Goal: Complete application form: Complete application form

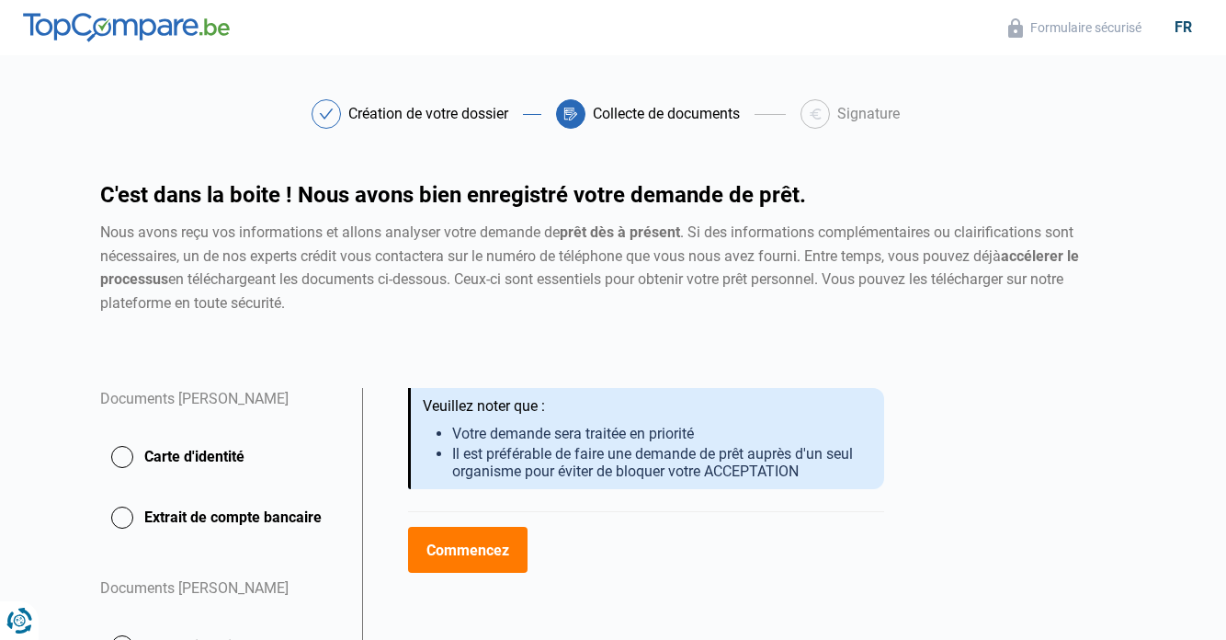
click at [471, 552] on button "Commencez" at bounding box center [467, 550] width 119 height 46
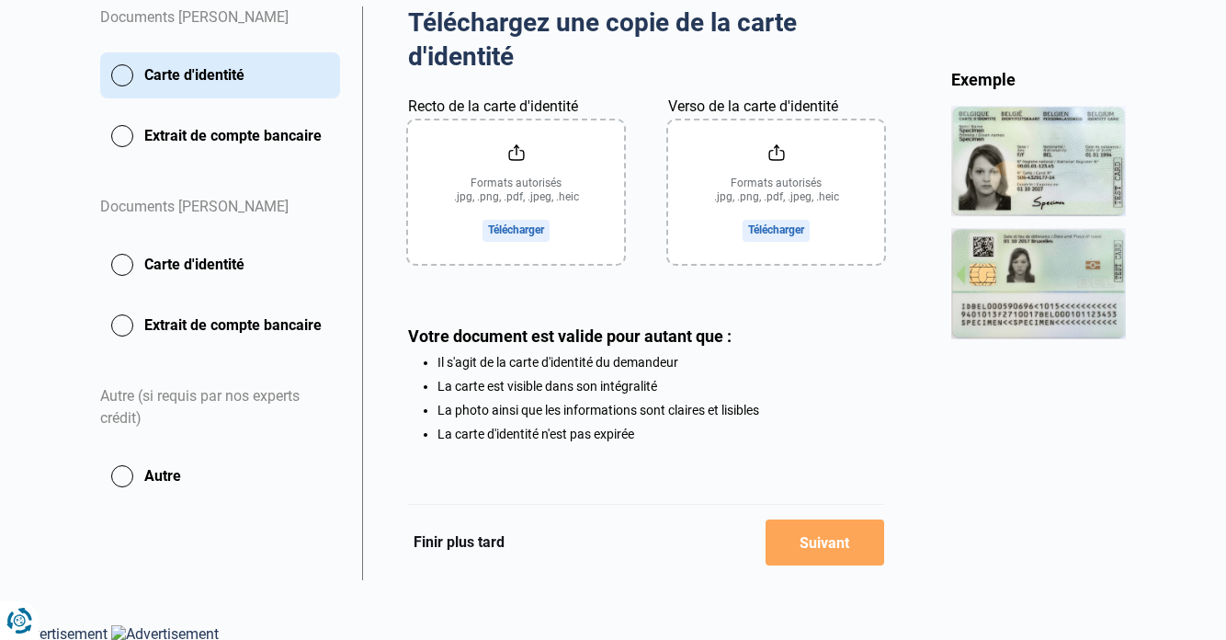
scroll to position [381, 0]
click at [129, 257] on button "Carte d'identité" at bounding box center [220, 266] width 240 height 46
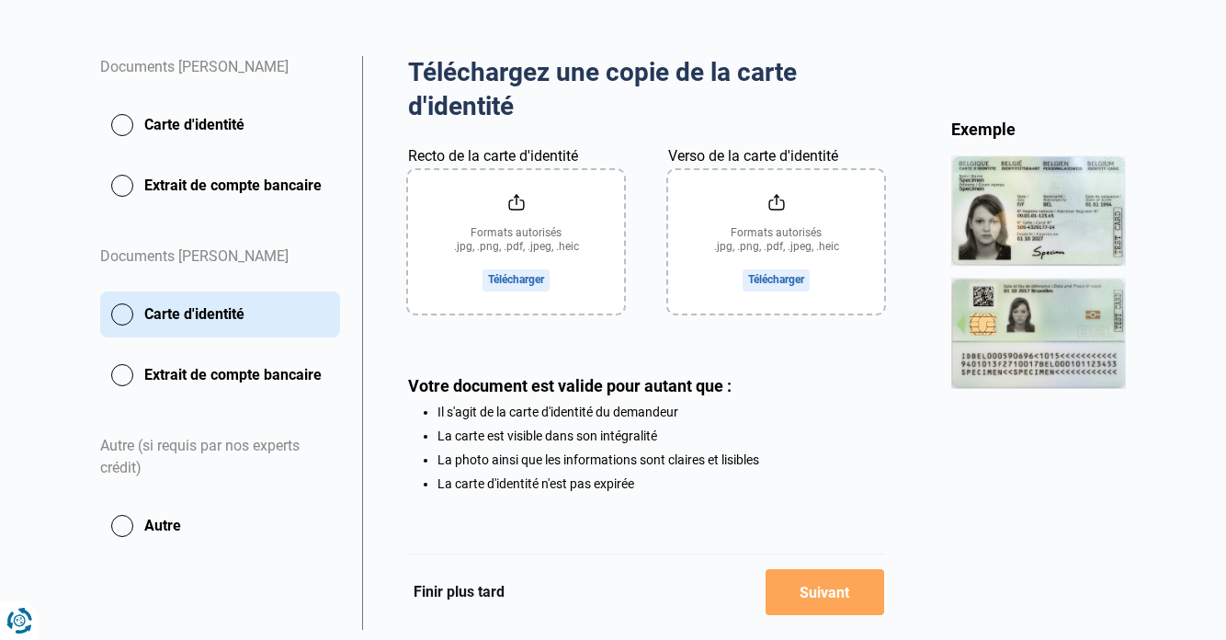
scroll to position [376, 0]
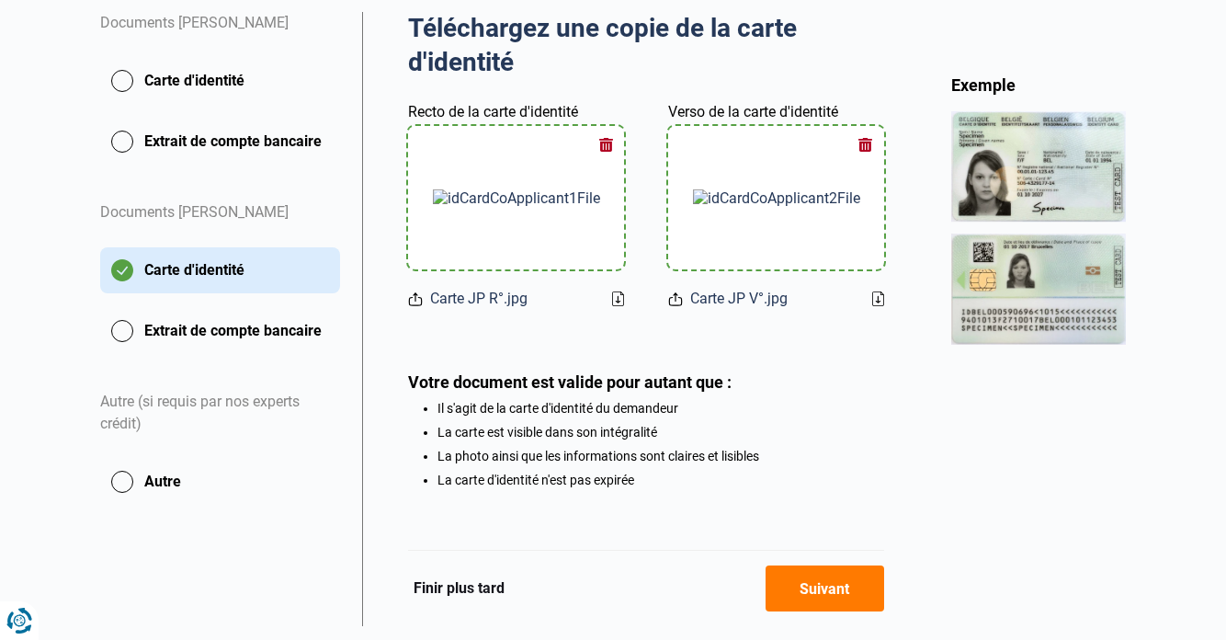
click at [124, 75] on button "Carte d'identité" at bounding box center [220, 81] width 240 height 46
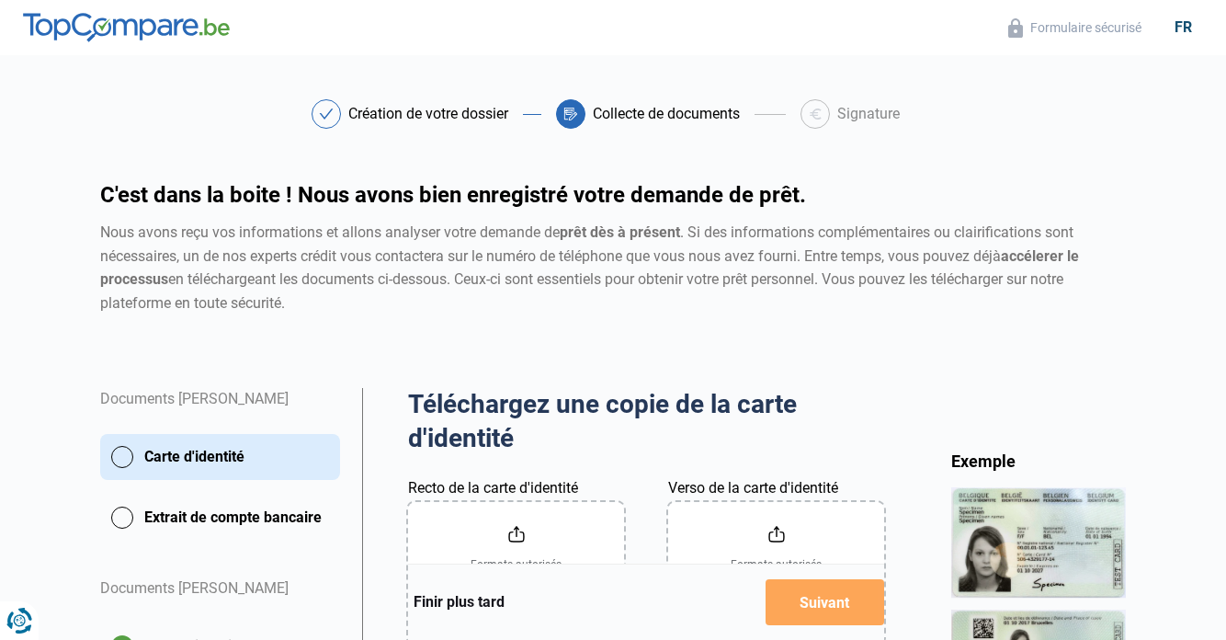
click at [954, 69] on div "Formulaire sécurisé fr Création de votre dossier Collecte de documents Signatur…" at bounding box center [613, 480] width 1226 height 961
click at [606, 435] on h2 "Téléchargez une copie de la carte d'identité" at bounding box center [646, 421] width 476 height 67
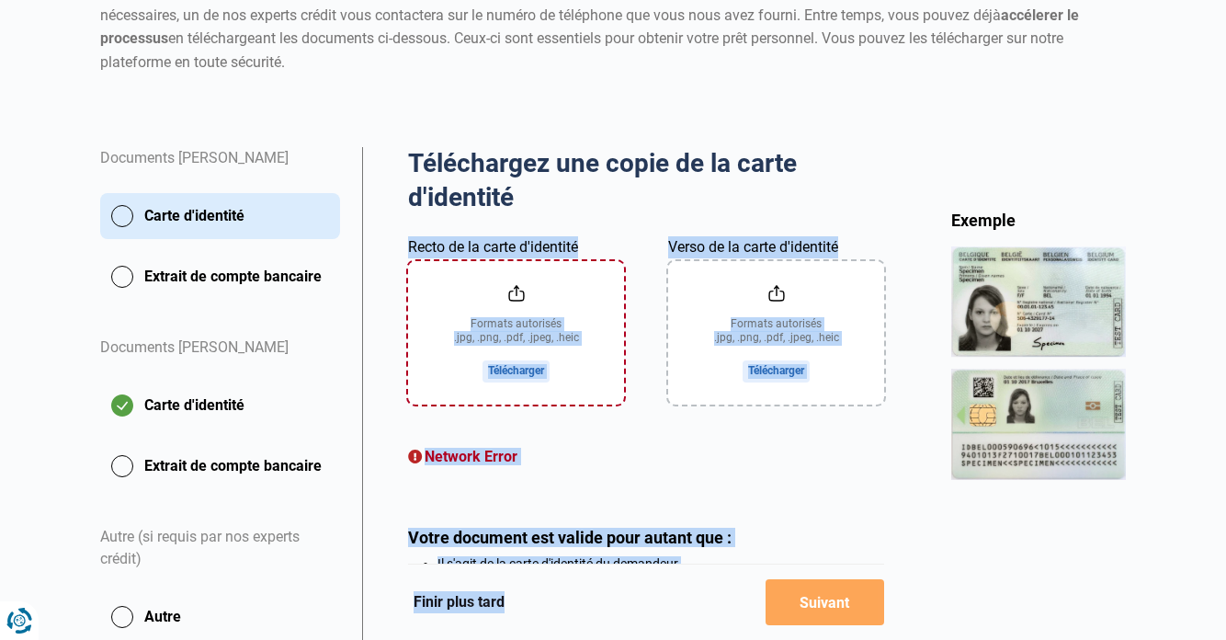
scroll to position [277, 0]
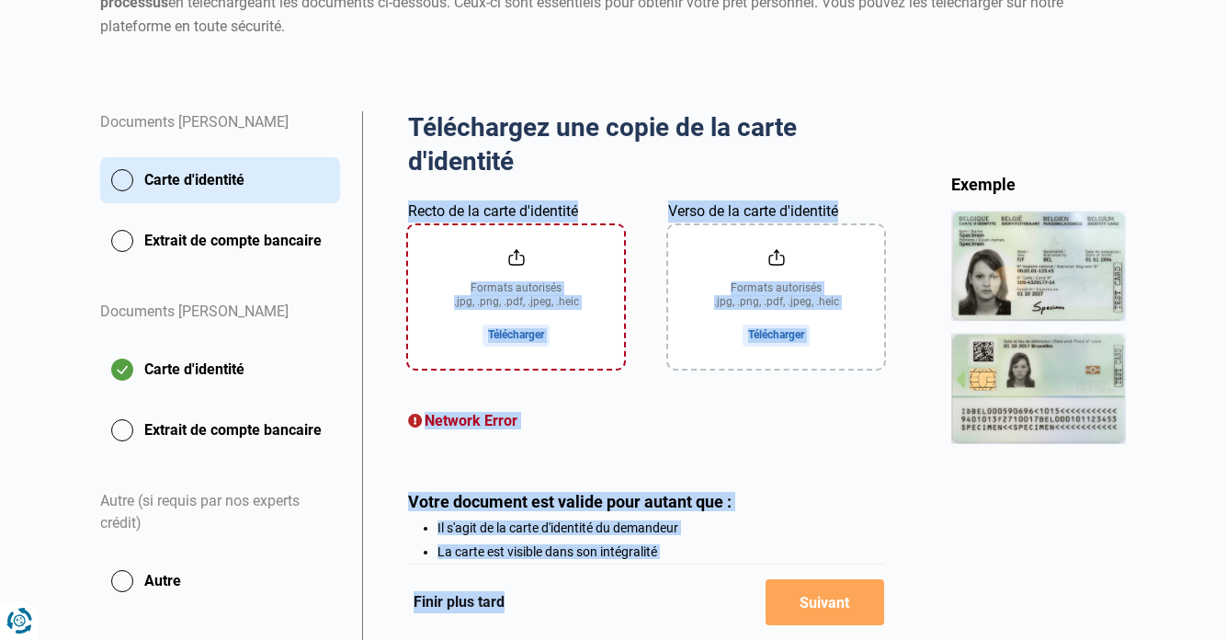
drag, startPoint x: 606, startPoint y: 435, endPoint x: 619, endPoint y: 608, distance: 174.2
click at [619, 611] on div "Téléchargez une copie de la carte d'identité Aperçu des documents Documents Ell…" at bounding box center [645, 428] width 567 height 634
click at [573, 301] on input "Recto de la carte d'identité" at bounding box center [516, 296] width 216 height 143
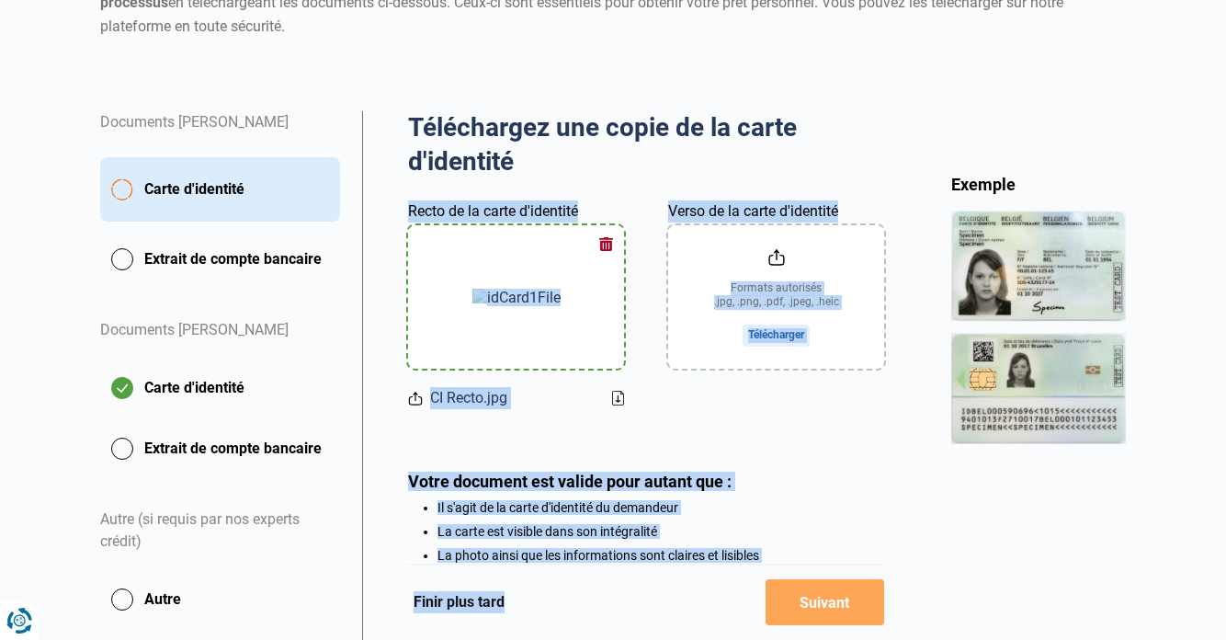
click at [537, 297] on img at bounding box center [516, 297] width 88 height 17
click at [780, 314] on input "Verso de la carte d'identité" at bounding box center [776, 296] width 216 height 143
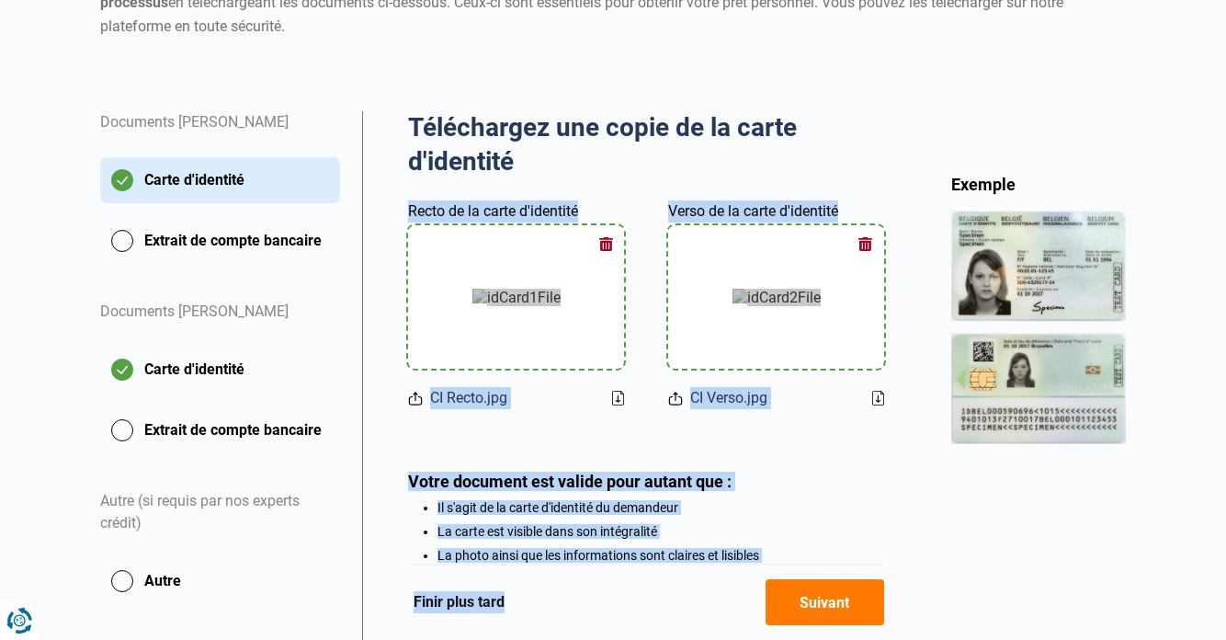
click at [760, 289] on img at bounding box center [777, 297] width 88 height 17
click at [847, 602] on button "Suivant" at bounding box center [825, 602] width 119 height 46
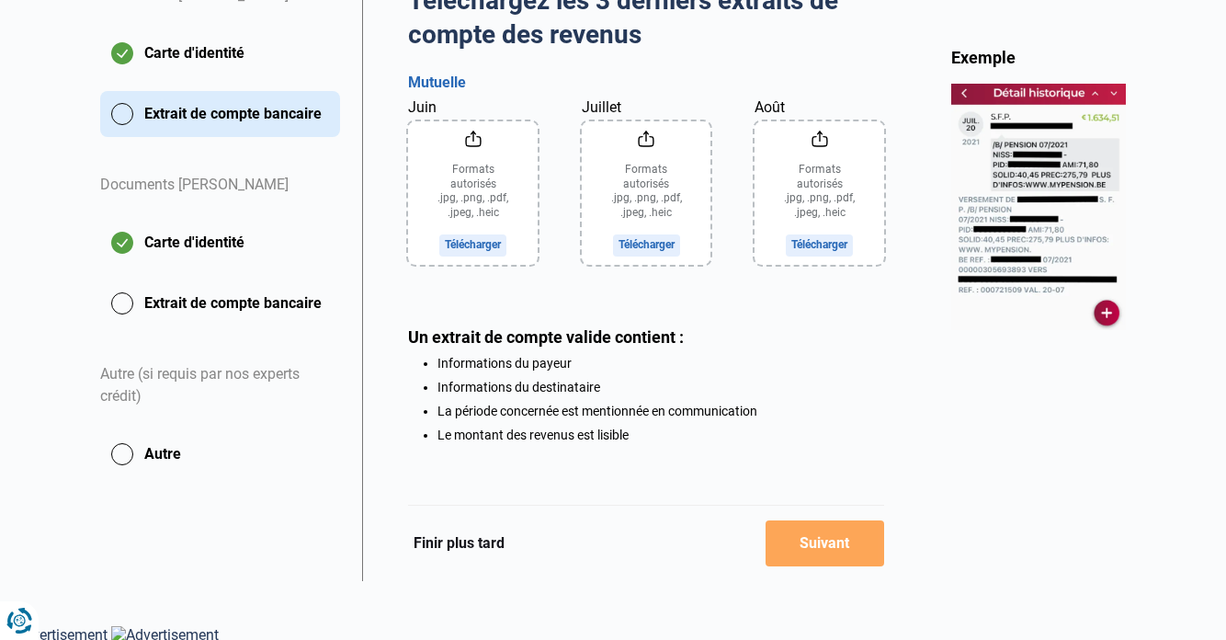
scroll to position [403, 0]
click at [121, 305] on button "Extrait de compte bancaire" at bounding box center [220, 304] width 240 height 46
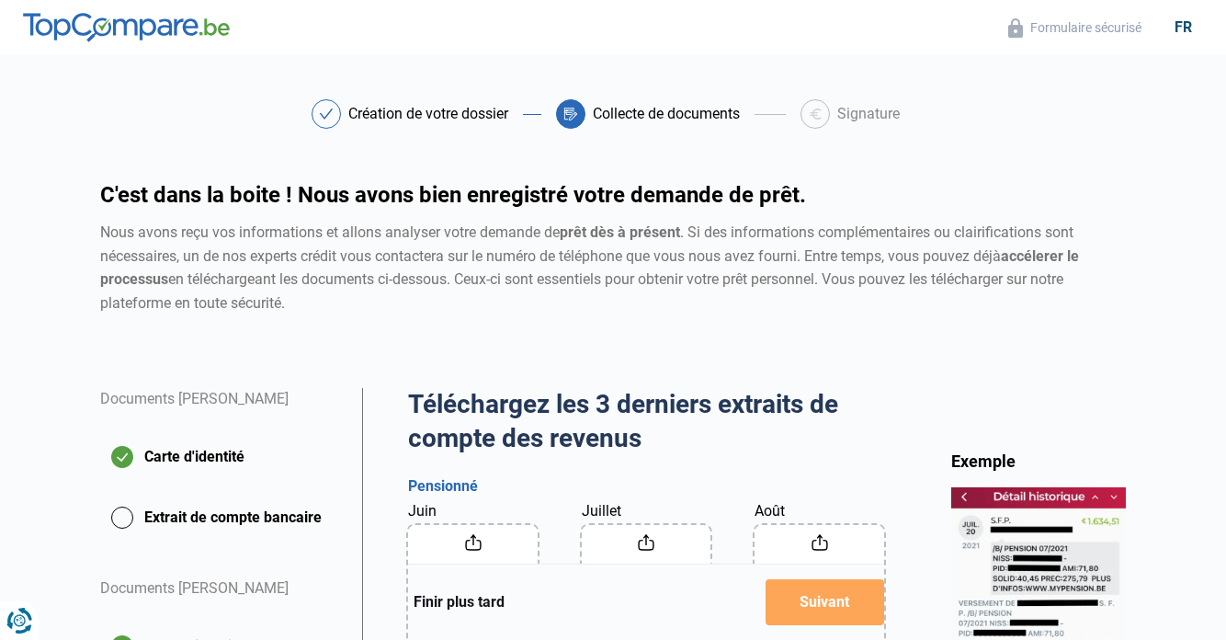
click at [81, 540] on main "Création de votre dossier Collecte de documents Signature Création de votre dos…" at bounding box center [613, 541] width 1226 height 885
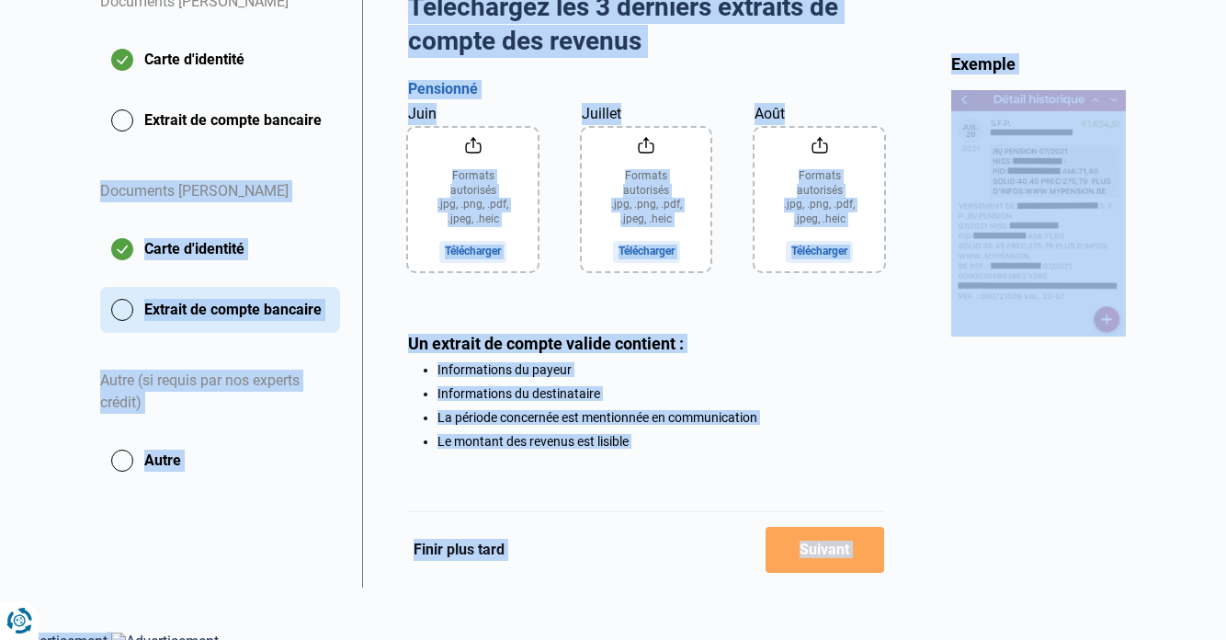
scroll to position [403, 0]
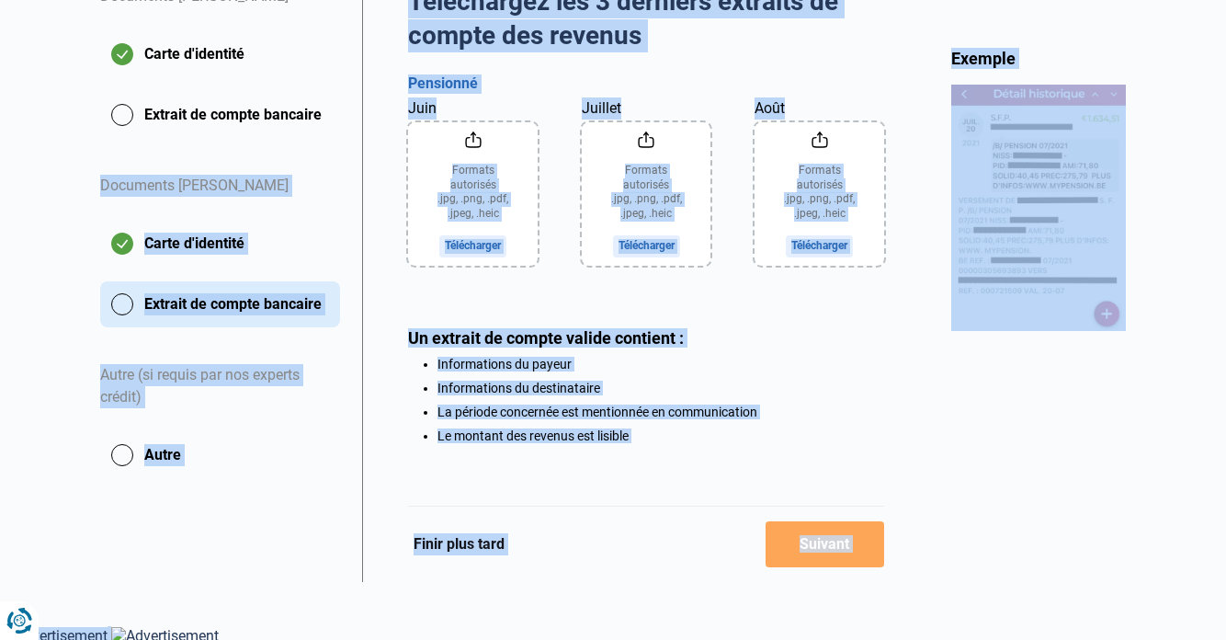
drag, startPoint x: 81, startPoint y: 540, endPoint x: 113, endPoint y: 687, distance: 149.6
click at [113, 639] on html "Vous avez le contrôle de vos données Nous utilisons des cookies, tout comme nos…" at bounding box center [613, 120] width 1226 height 1047
click at [51, 431] on main "Création de votre dossier Collecte de documents Signature Création de votre dos…" at bounding box center [613, 139] width 1226 height 885
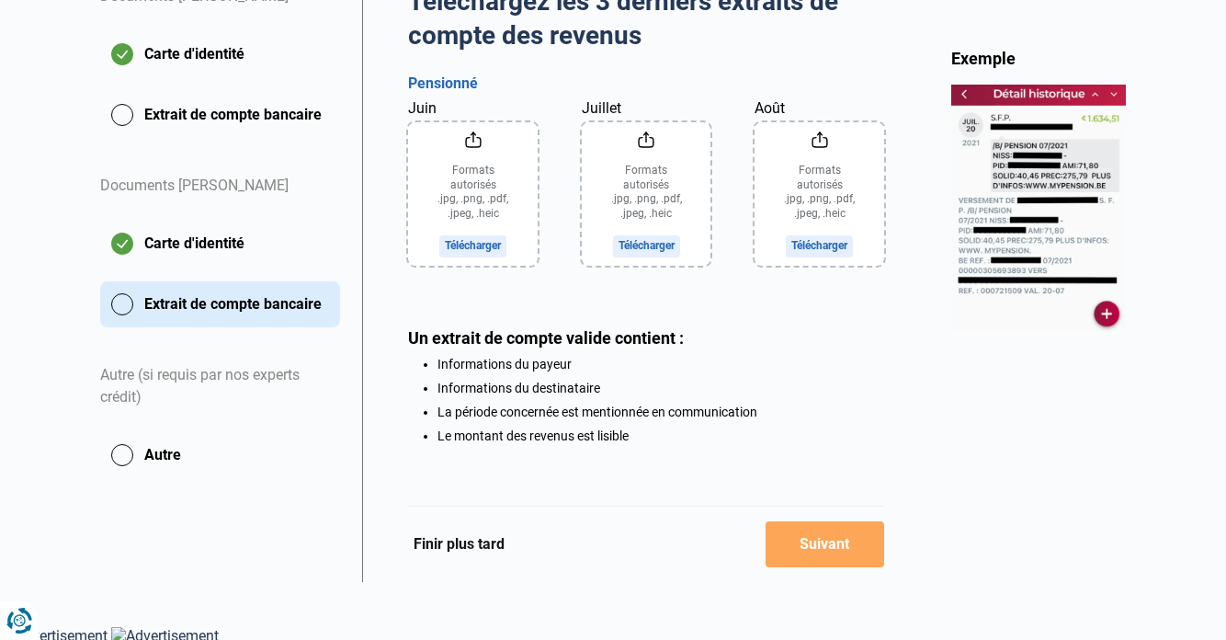
click at [119, 236] on button "Carte d'identité" at bounding box center [220, 244] width 240 height 46
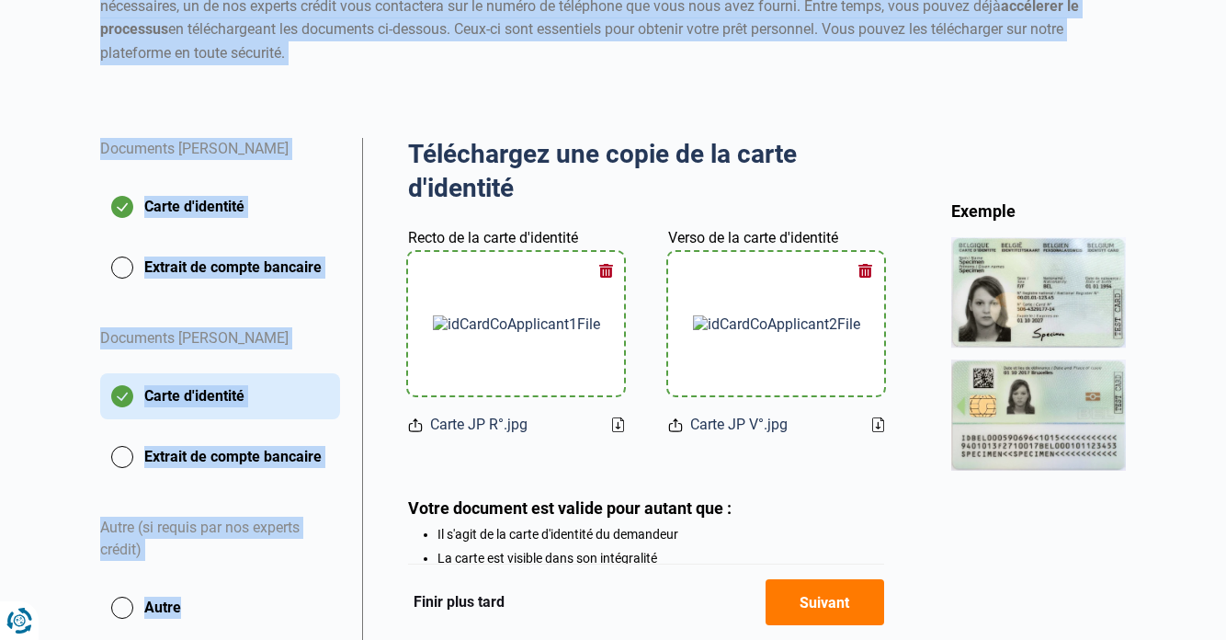
scroll to position [421, 0]
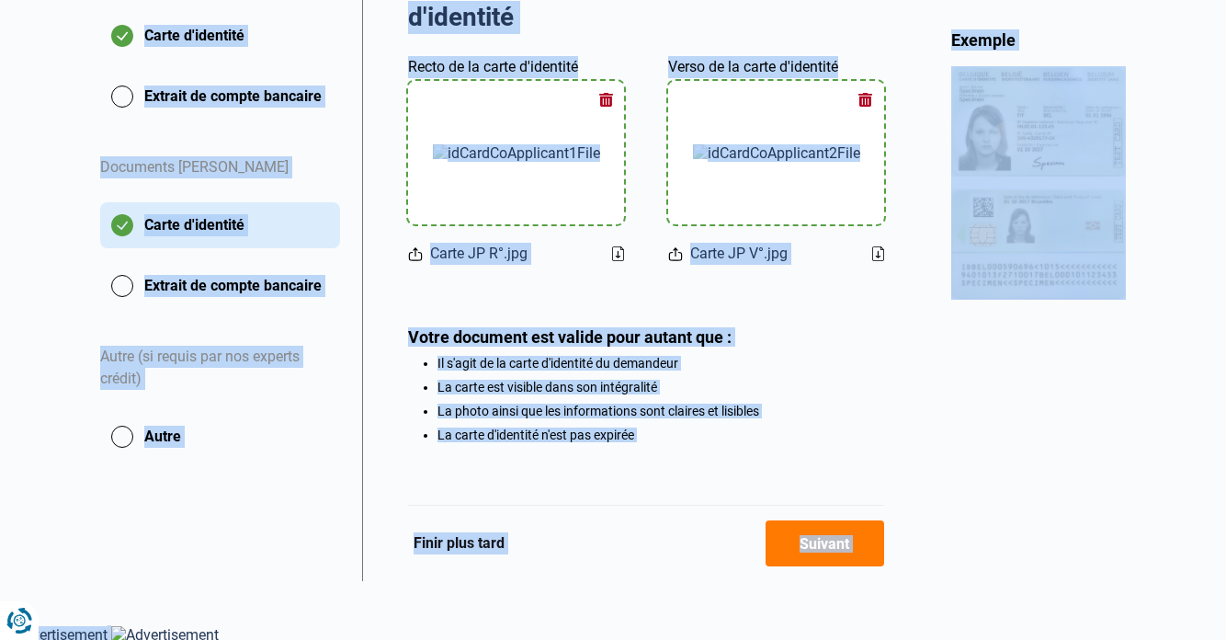
drag, startPoint x: 89, startPoint y: 256, endPoint x: 227, endPoint y: 643, distance: 411.6
click at [227, 639] on html "Vous avez le contrôle de vos données Nous utilisons des cookies, tout comme nos…" at bounding box center [613, 111] width 1226 height 1064
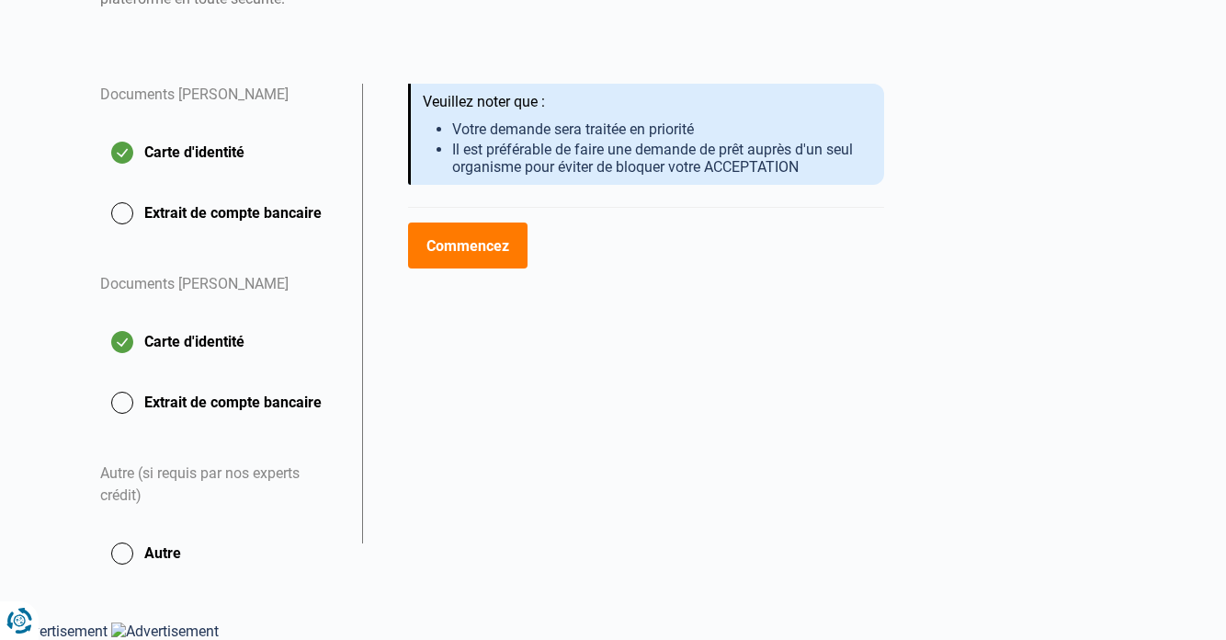
scroll to position [301, 0]
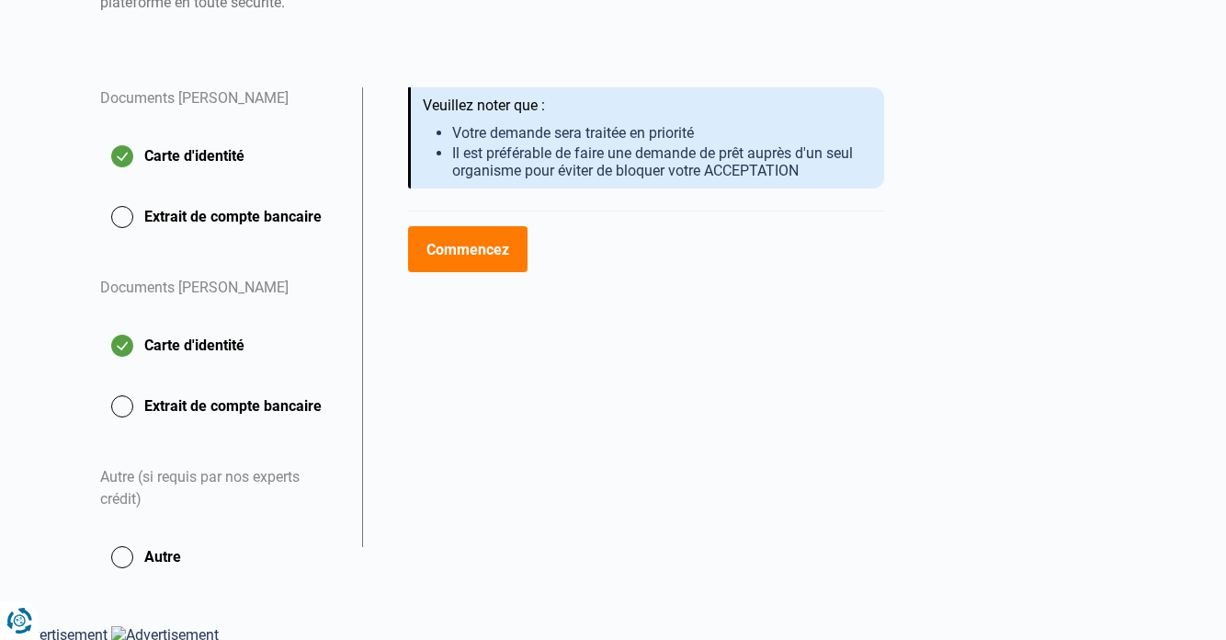
click at [119, 401] on button "Extrait de compte bancaire" at bounding box center [220, 406] width 240 height 46
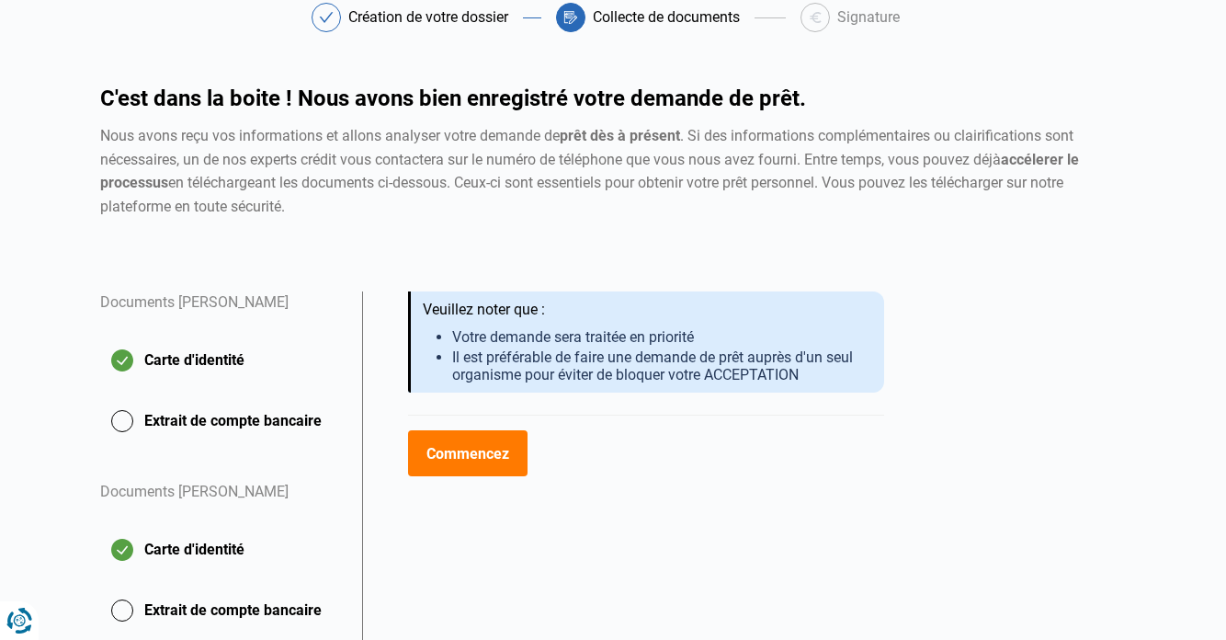
scroll to position [165, 0]
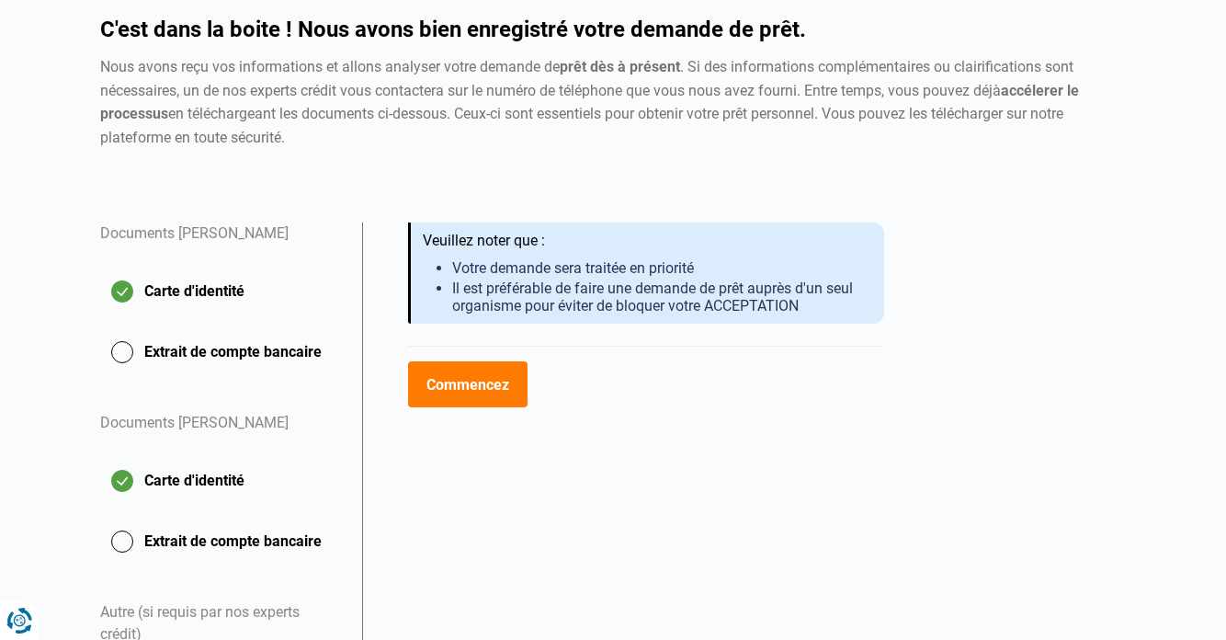
click at [497, 379] on button "Commencez" at bounding box center [467, 384] width 119 height 46
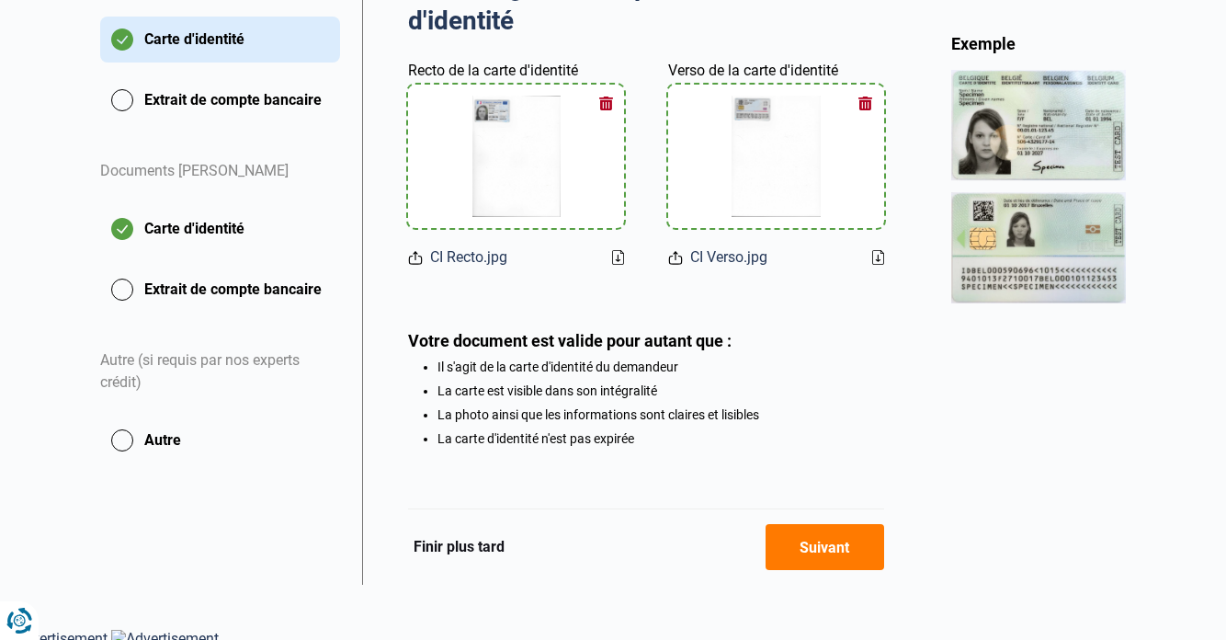
scroll to position [422, 0]
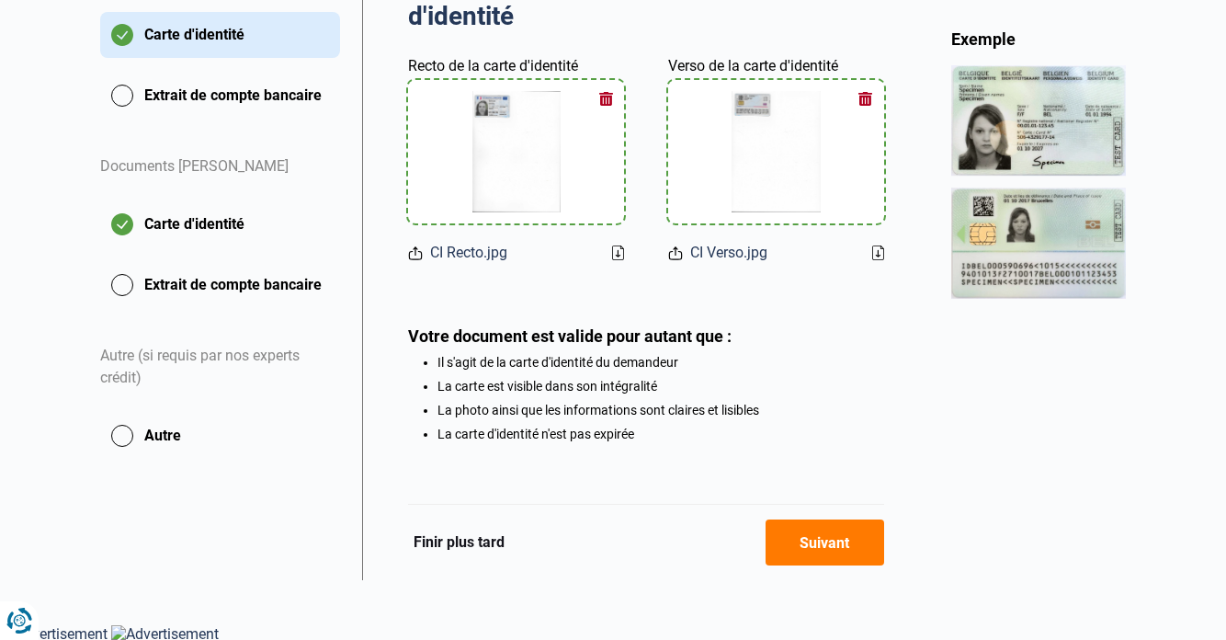
click at [119, 278] on button "Extrait de compte bancaire" at bounding box center [220, 285] width 240 height 46
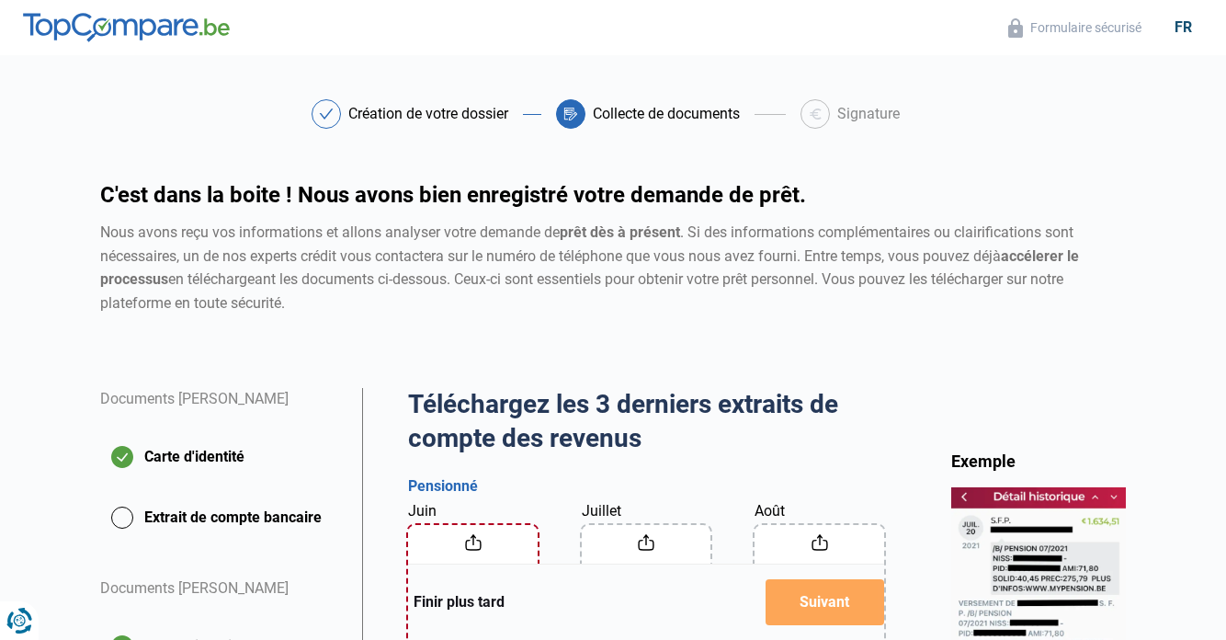
click at [712, 459] on div "Téléchargez les 3 derniers extraits de compte des revenus Aperçu des documents …" at bounding box center [646, 647] width 476 height 518
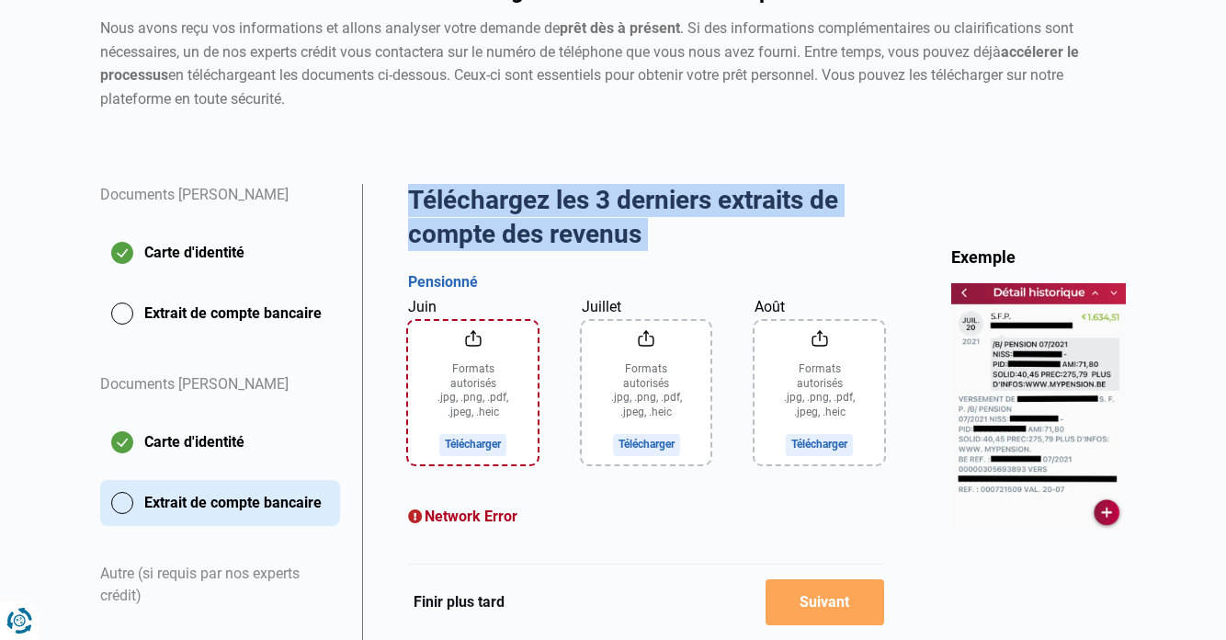
scroll to position [463, 0]
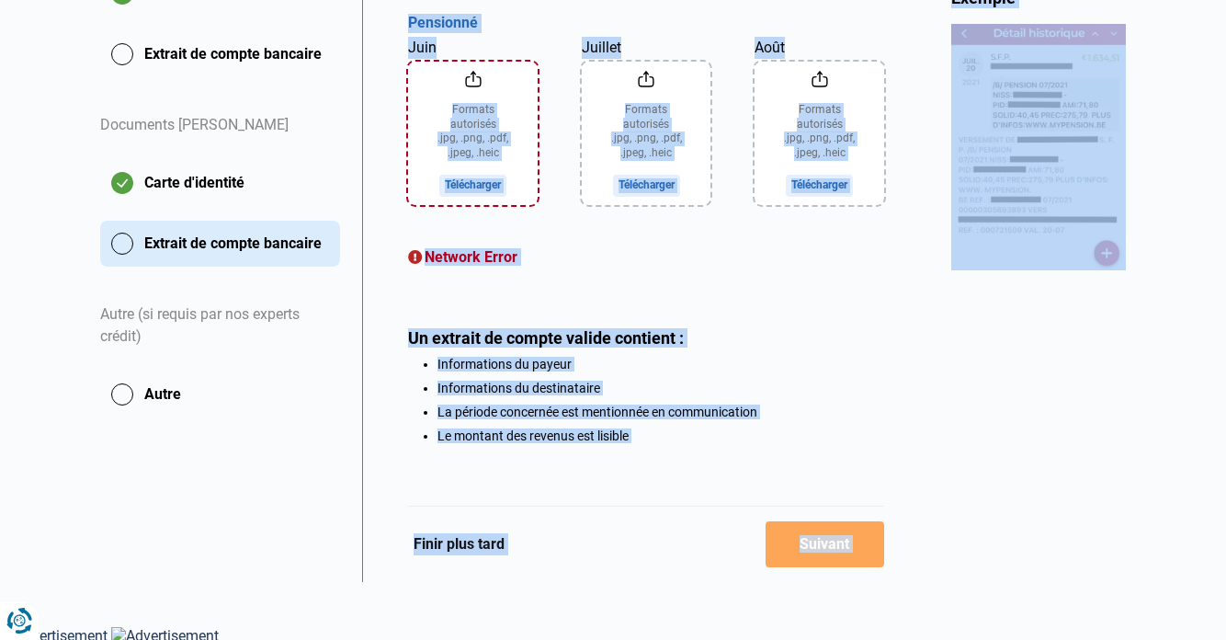
drag, startPoint x: 387, startPoint y: 490, endPoint x: 445, endPoint y: 582, distance: 108.6
click at [445, 582] on body "Vous avez le contrôle de vos données Nous utilisons des cookies, tout comme nos…" at bounding box center [613, 91] width 1226 height 1108
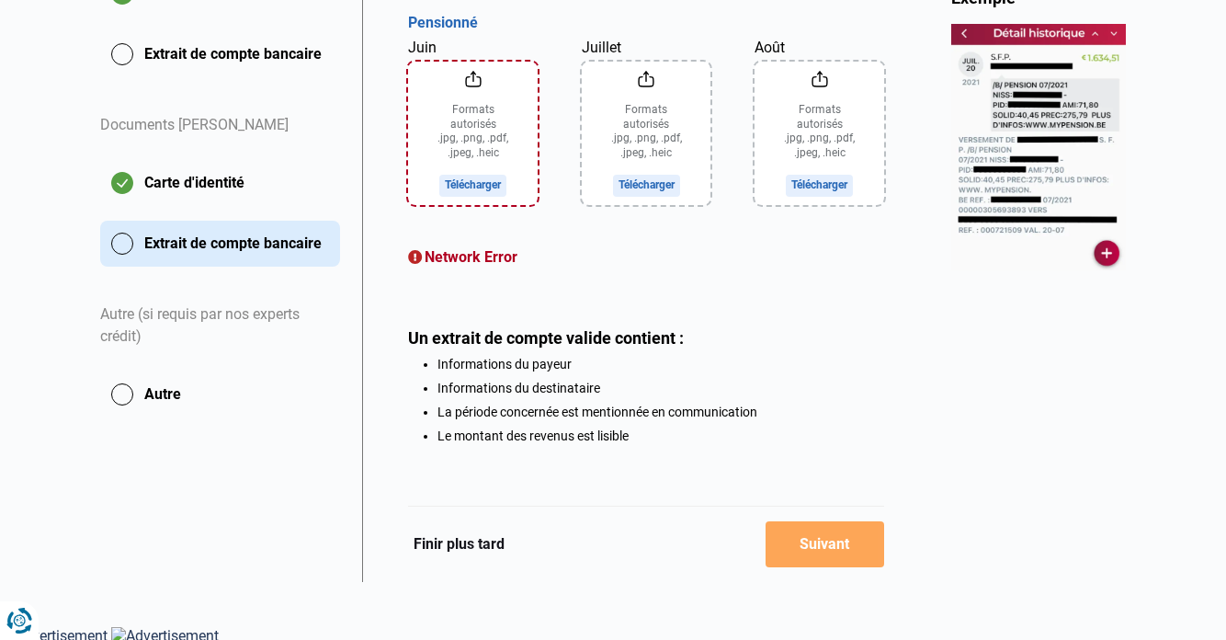
click at [883, 342] on div "Un extrait de compte valide contient :" at bounding box center [646, 337] width 476 height 19
click at [494, 184] on input "Juin" at bounding box center [473, 133] width 130 height 143
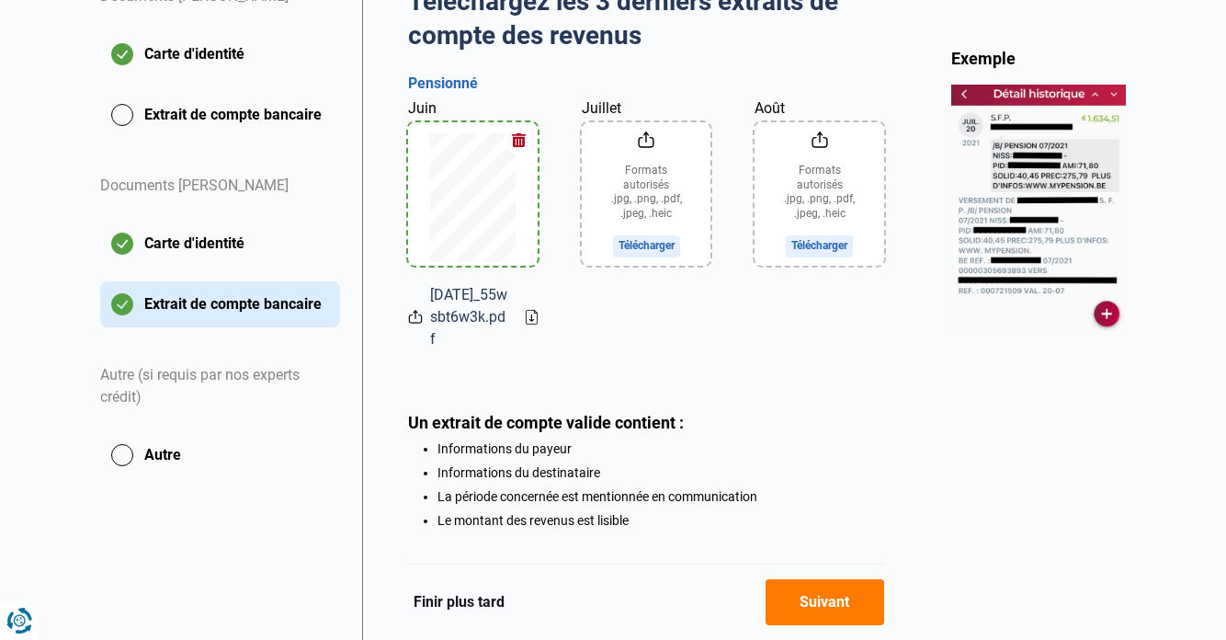
click at [667, 205] on input "Juillet" at bounding box center [647, 193] width 130 height 143
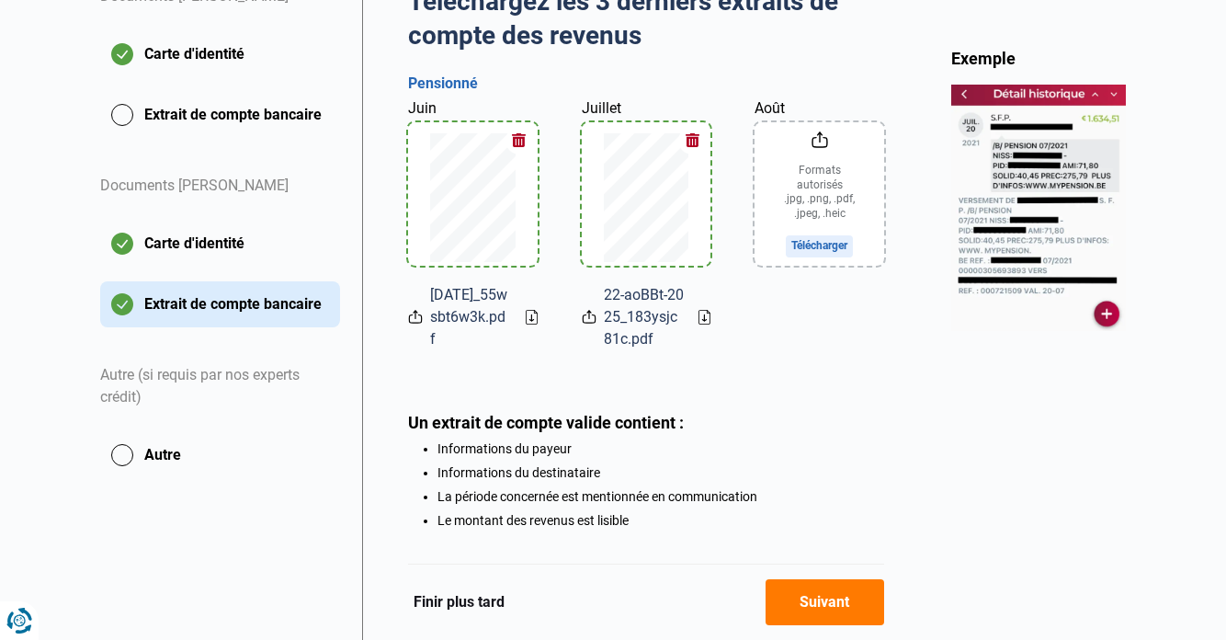
click at [830, 232] on input "Août" at bounding box center [820, 193] width 130 height 143
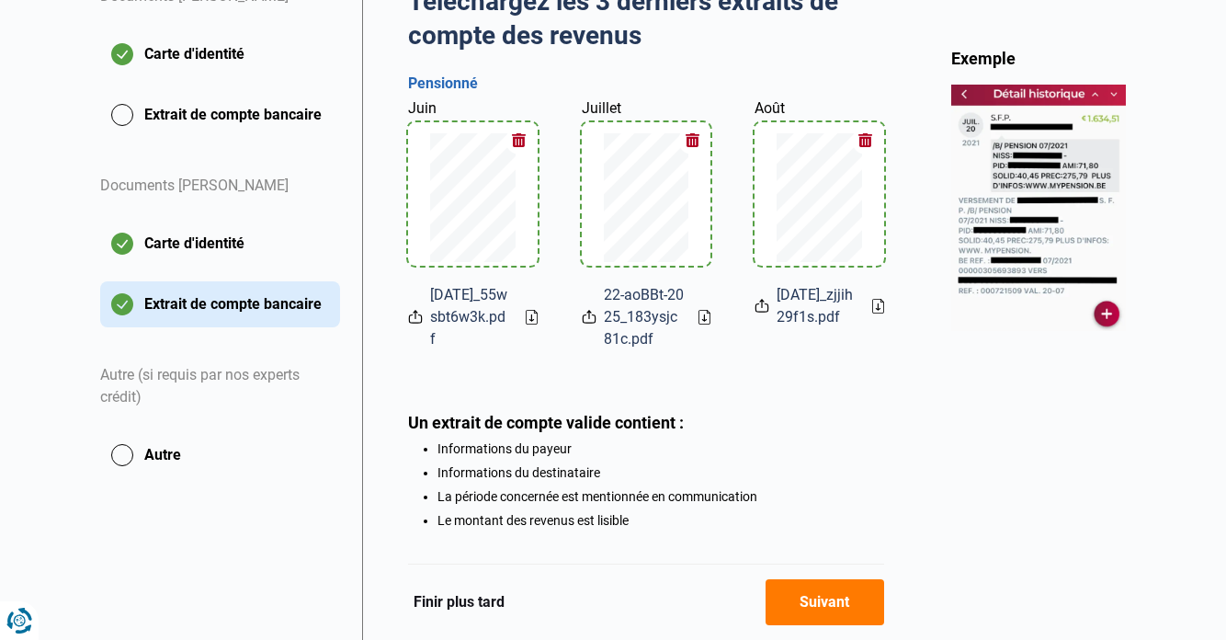
click at [814, 597] on button "Suivant" at bounding box center [825, 602] width 119 height 46
